Goal: Task Accomplishment & Management: Use online tool/utility

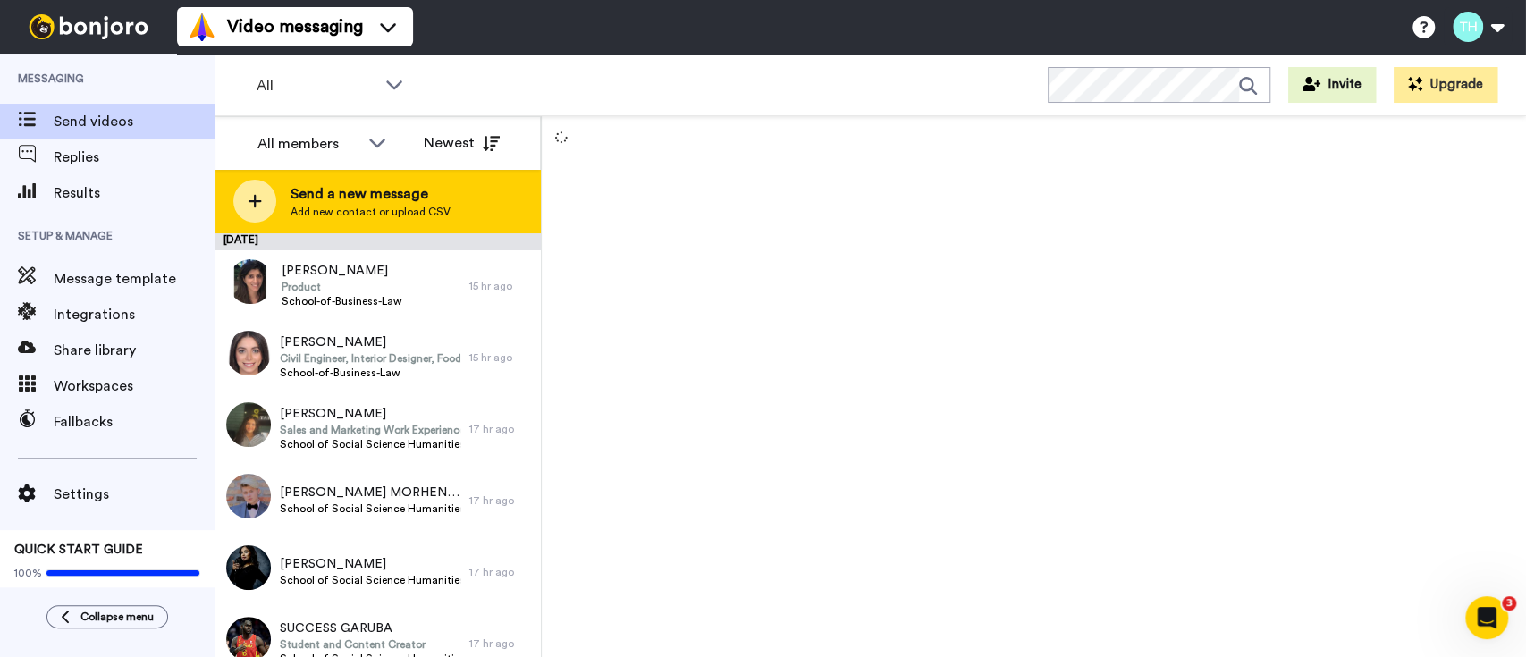
click at [357, 204] on span "Send a new message" at bounding box center [370, 193] width 160 height 21
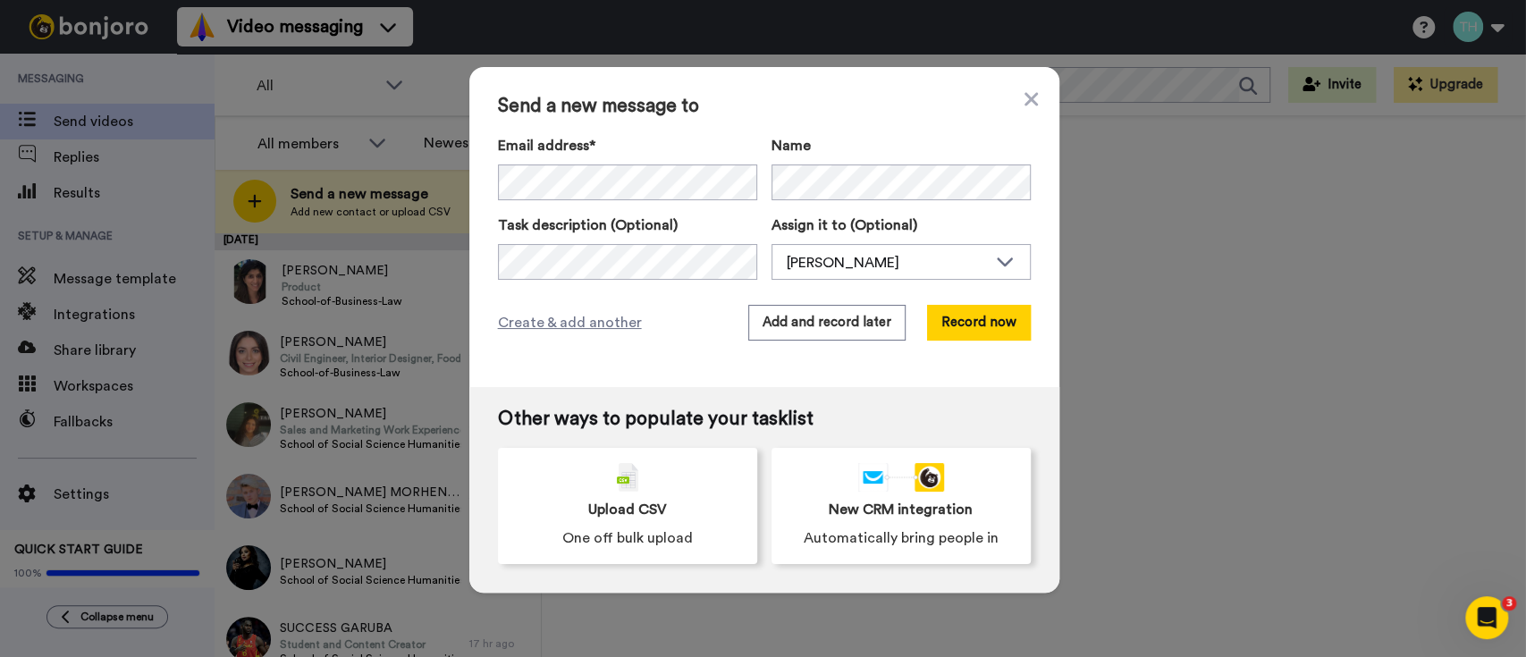
click at [1253, 407] on div "Send a new message to Email address* [PERSON_NAME] <[EMAIL_ADDRESS][DOMAIN_NAME…" at bounding box center [763, 328] width 1526 height 657
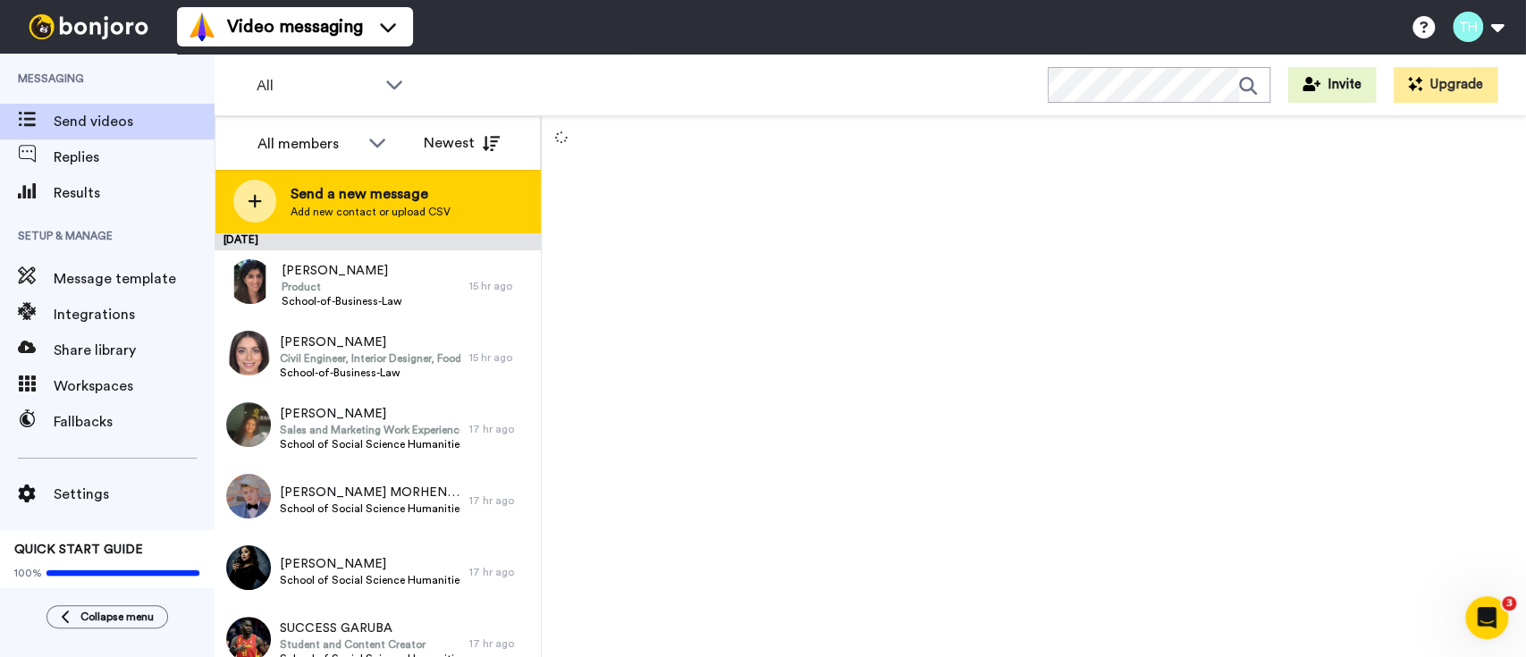
click at [345, 182] on div "Send a new message Add new contact or upload CSV" at bounding box center [377, 201] width 324 height 63
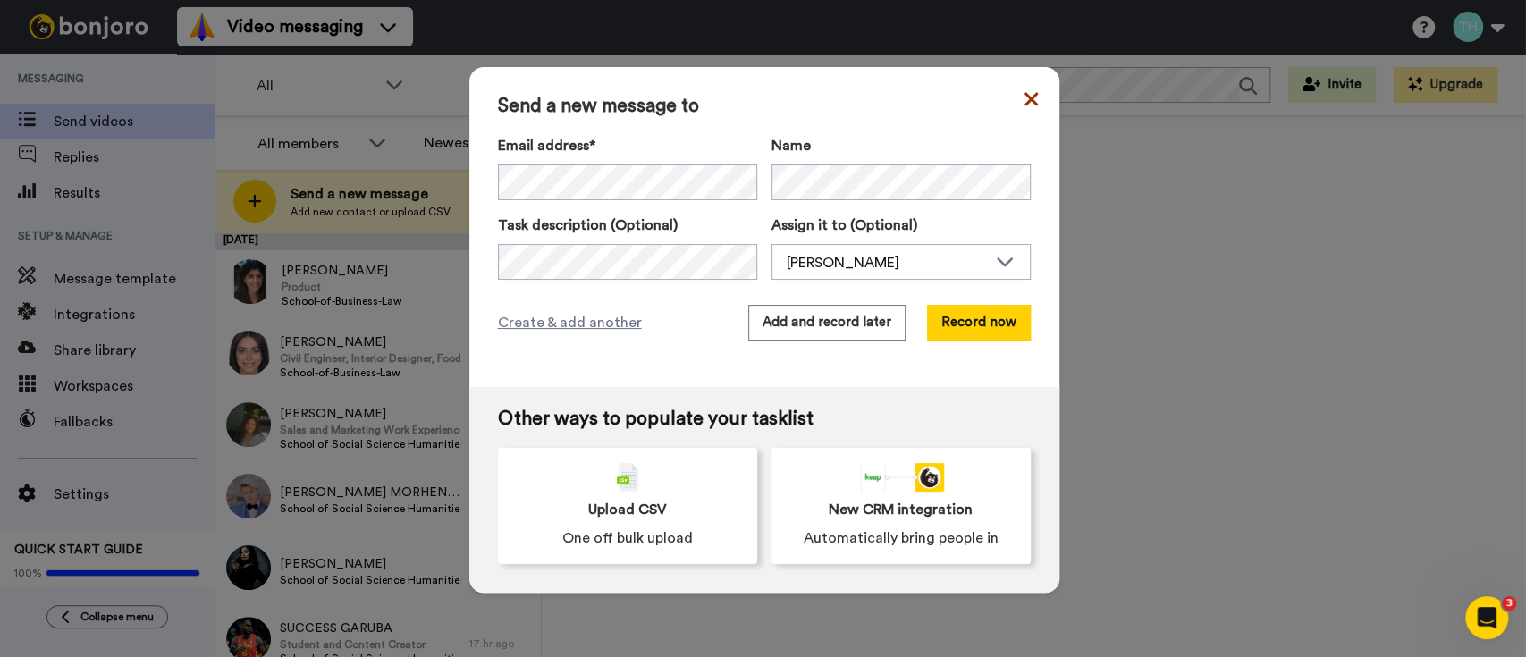
click at [1023, 96] on icon at bounding box center [1029, 98] width 13 height 13
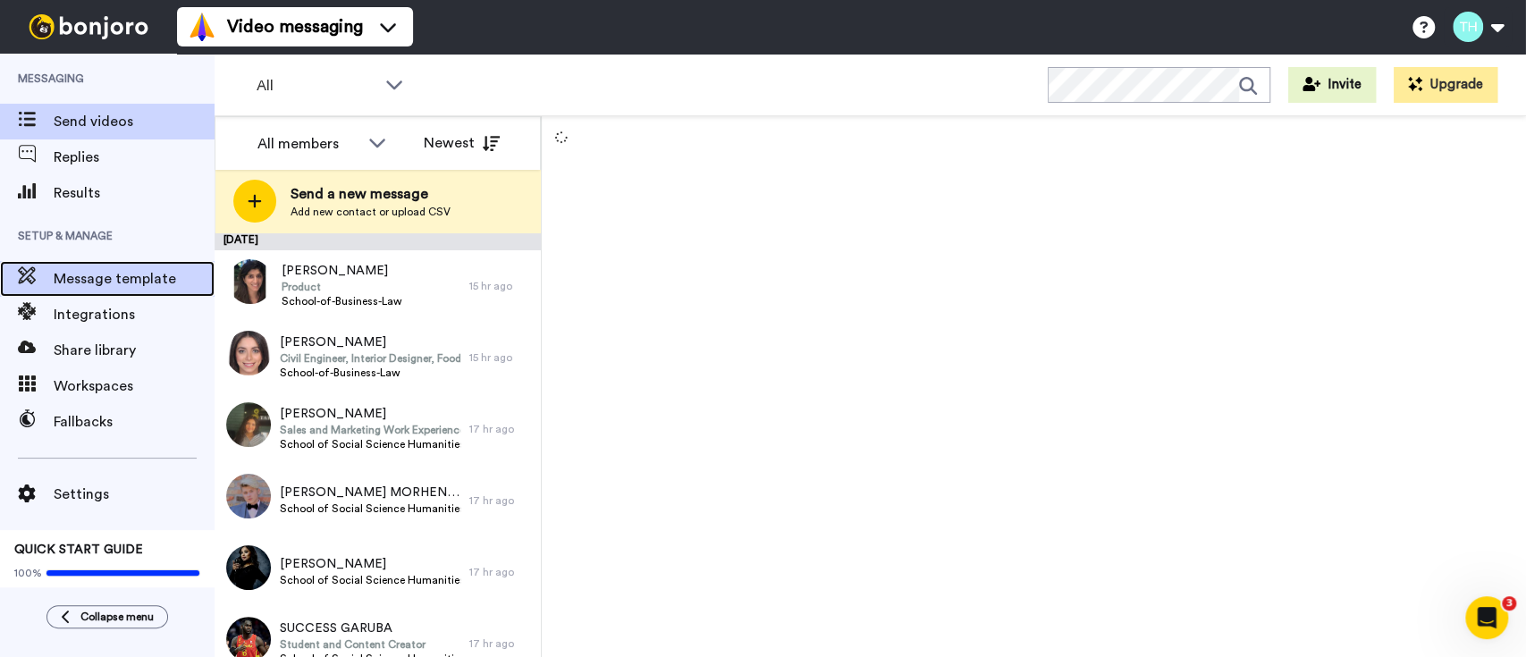
click at [128, 274] on span "Message template" at bounding box center [134, 278] width 161 height 21
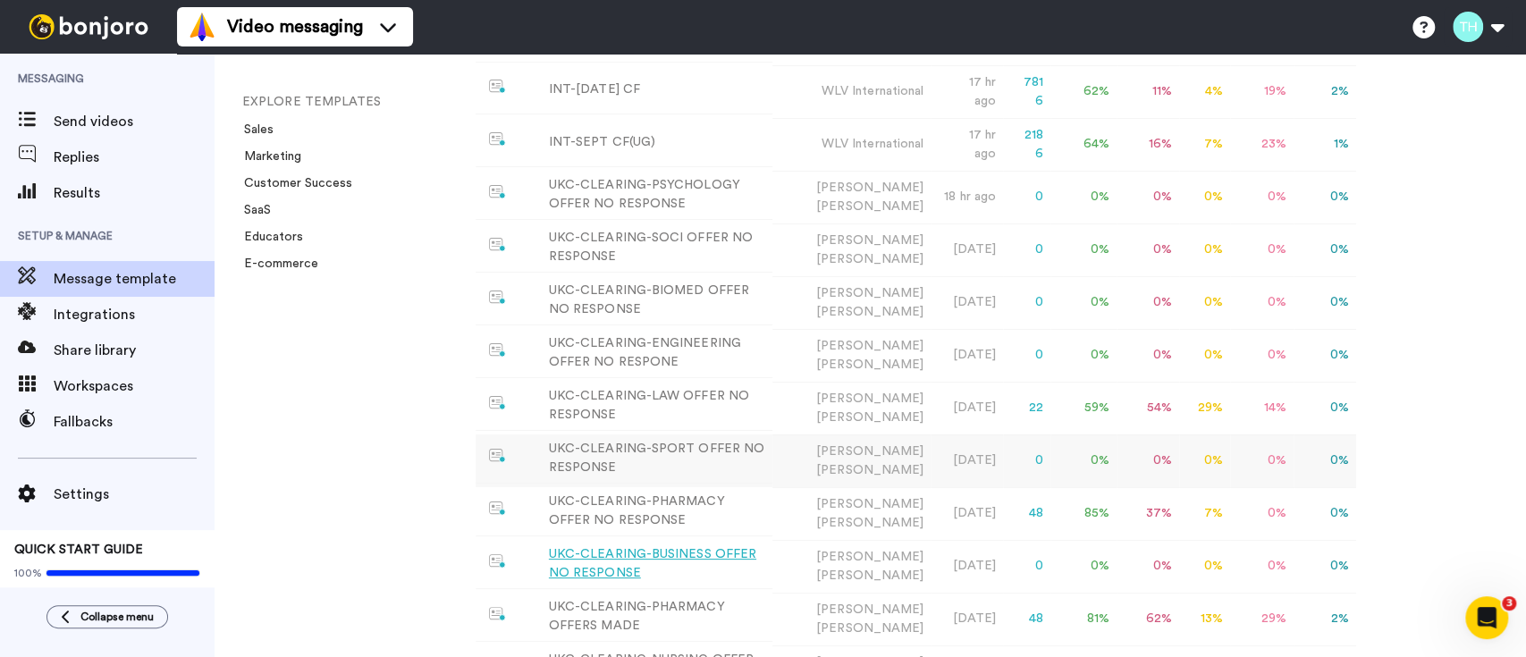
scroll to position [252, 0]
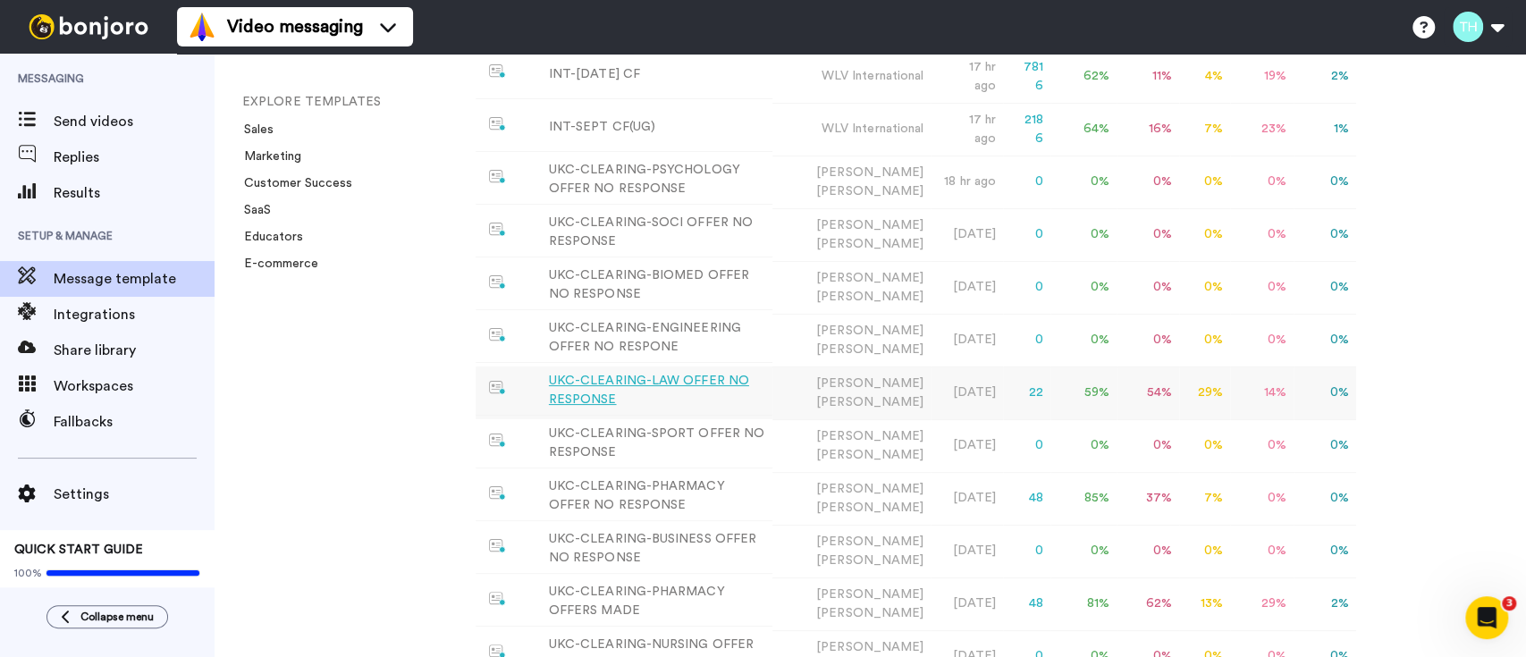
click at [731, 386] on div "UKC-CLEARING-LAW OFFER NO RESPONSE" at bounding box center [657, 391] width 216 height 38
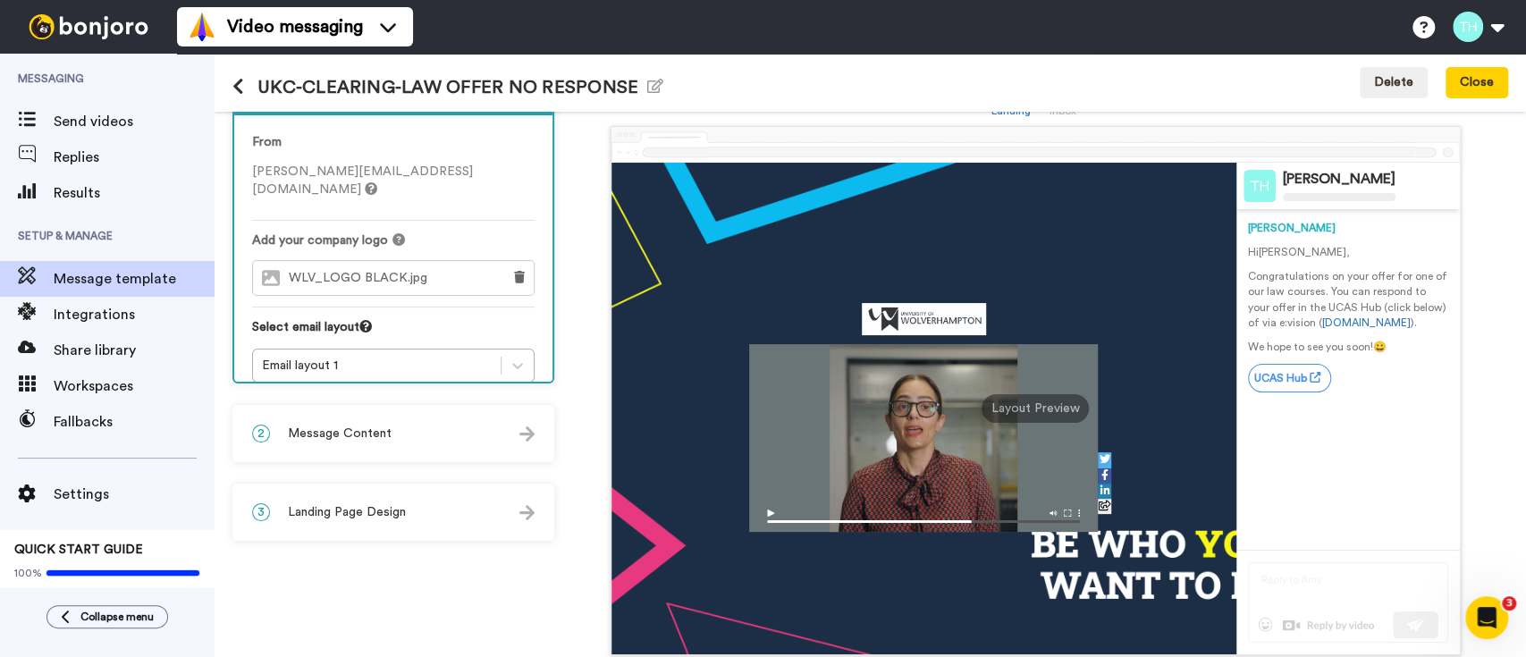
scroll to position [63, 0]
